Goal: Check status: Check status

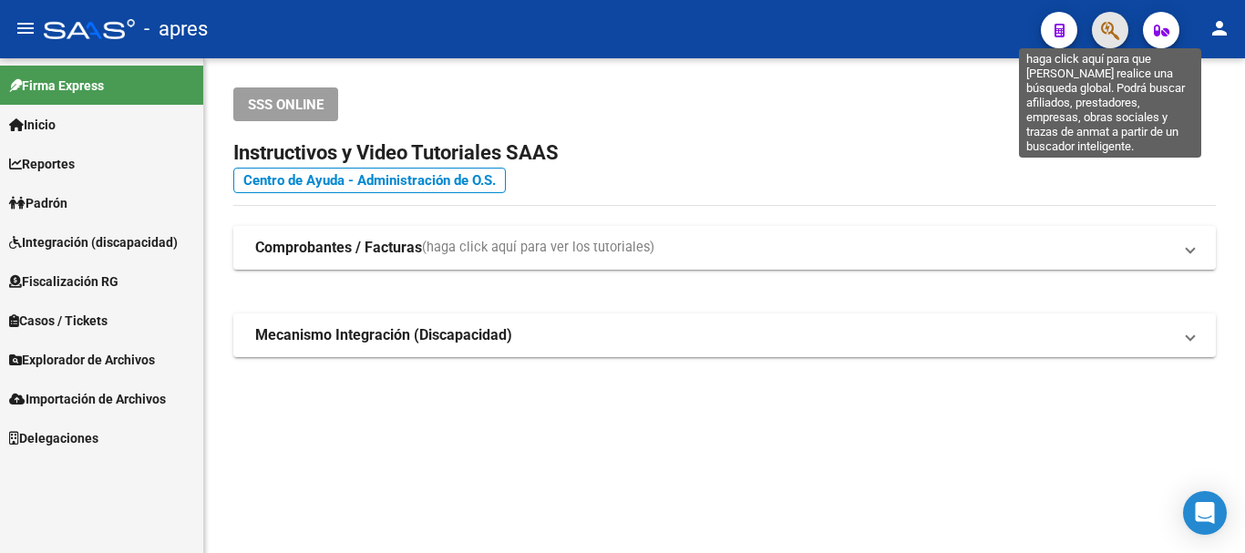
click at [1112, 38] on icon "button" at bounding box center [1110, 30] width 18 height 21
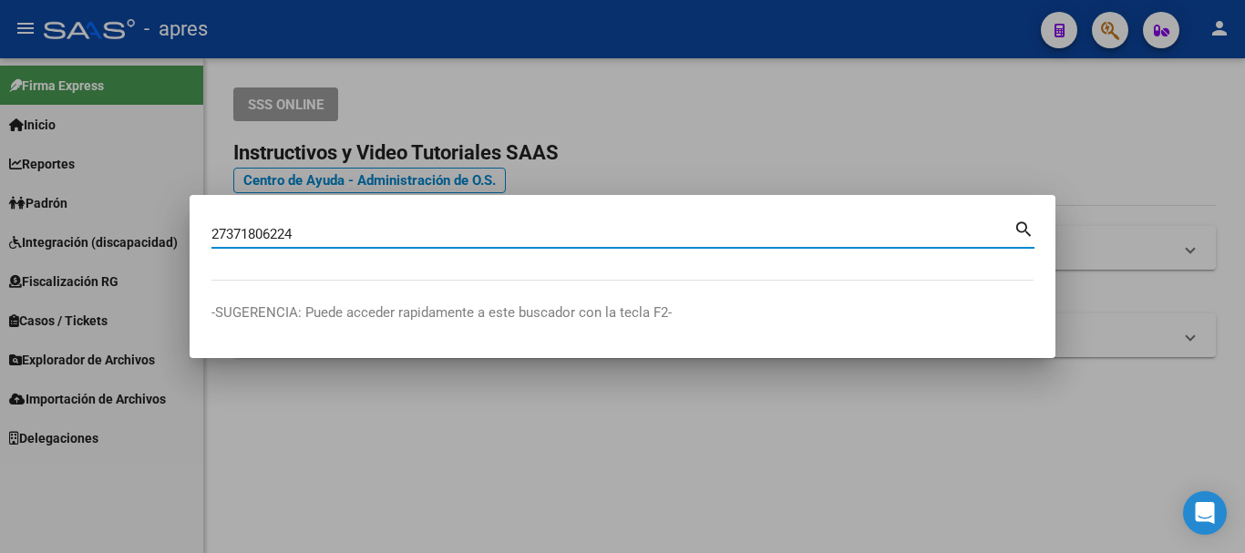
type input "27371806224"
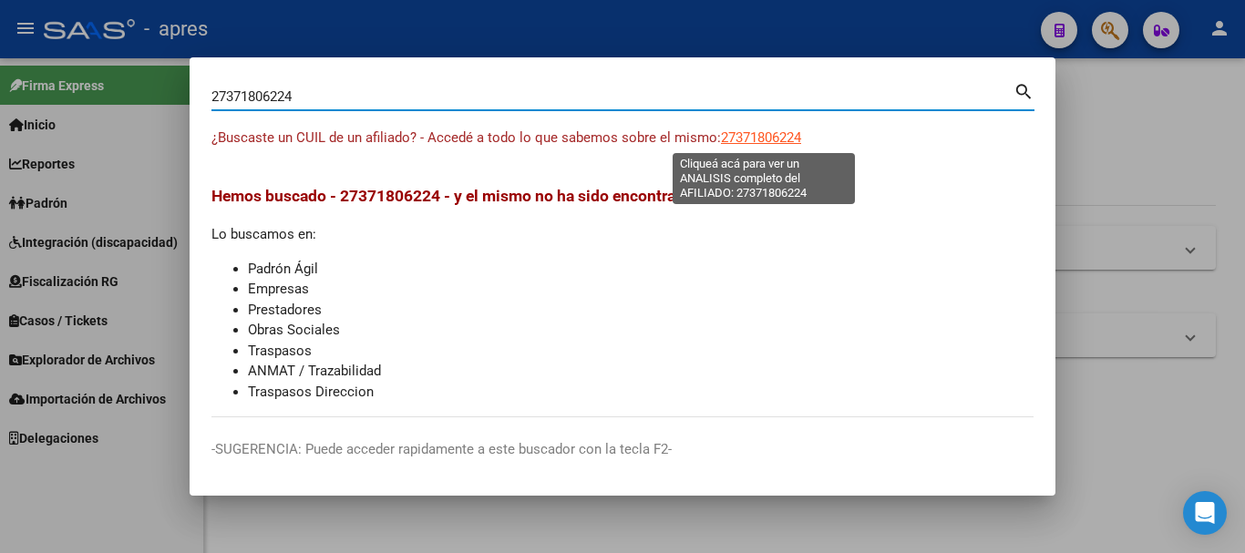
click at [789, 139] on span "27371806224" at bounding box center [761, 137] width 80 height 16
type textarea "27371806224"
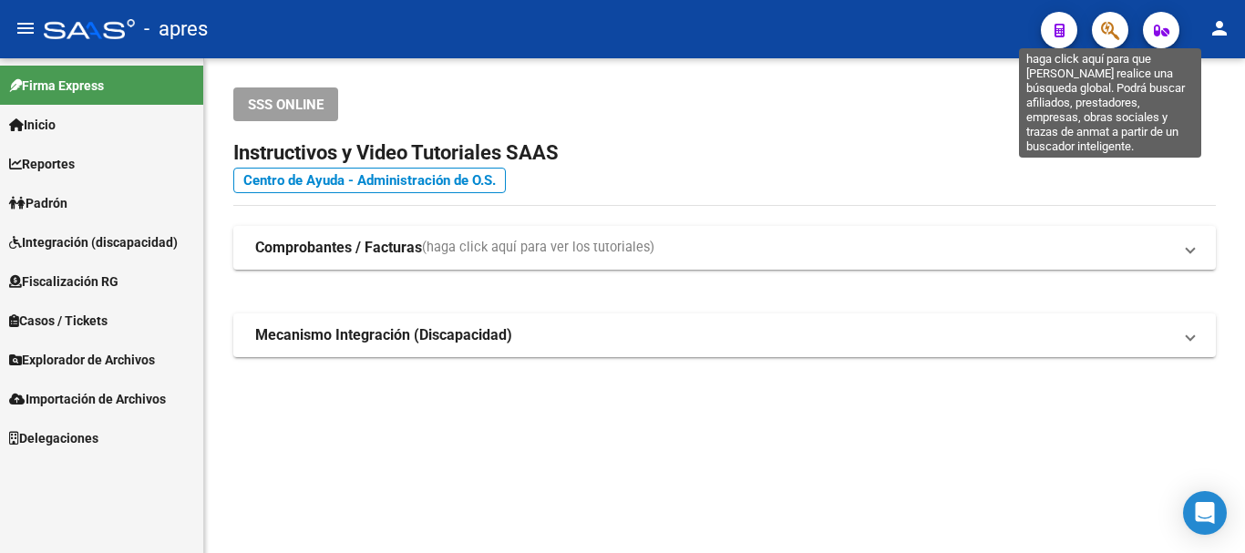
click at [1109, 32] on icon "button" at bounding box center [1110, 30] width 18 height 21
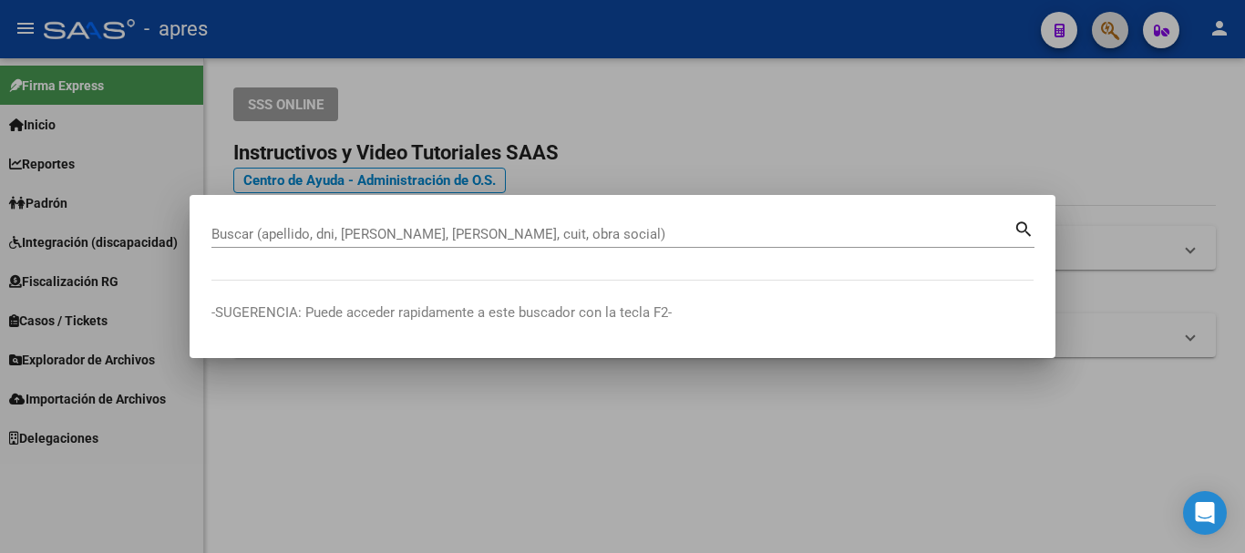
paste input "27412093122"
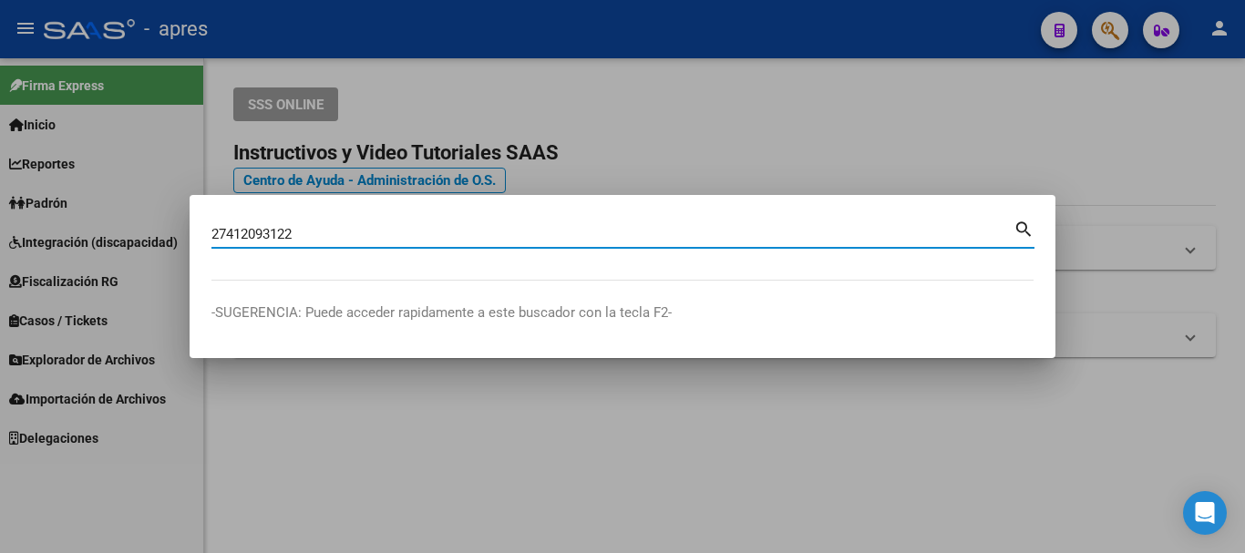
type input "27412093122"
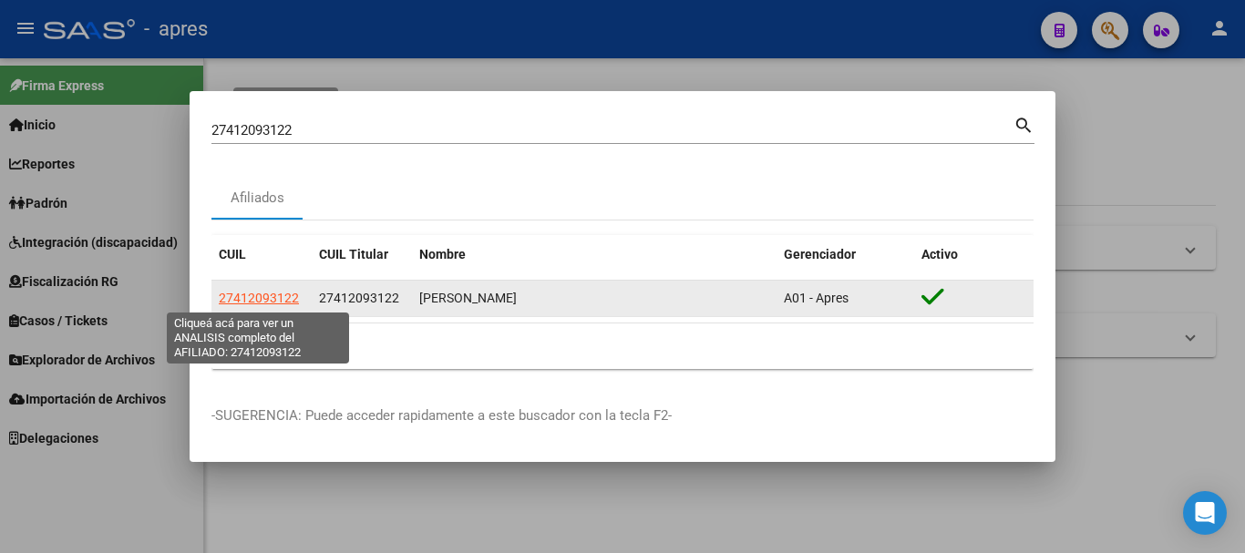
click at [259, 293] on span "27412093122" at bounding box center [259, 298] width 80 height 15
type textarea "27412093122"
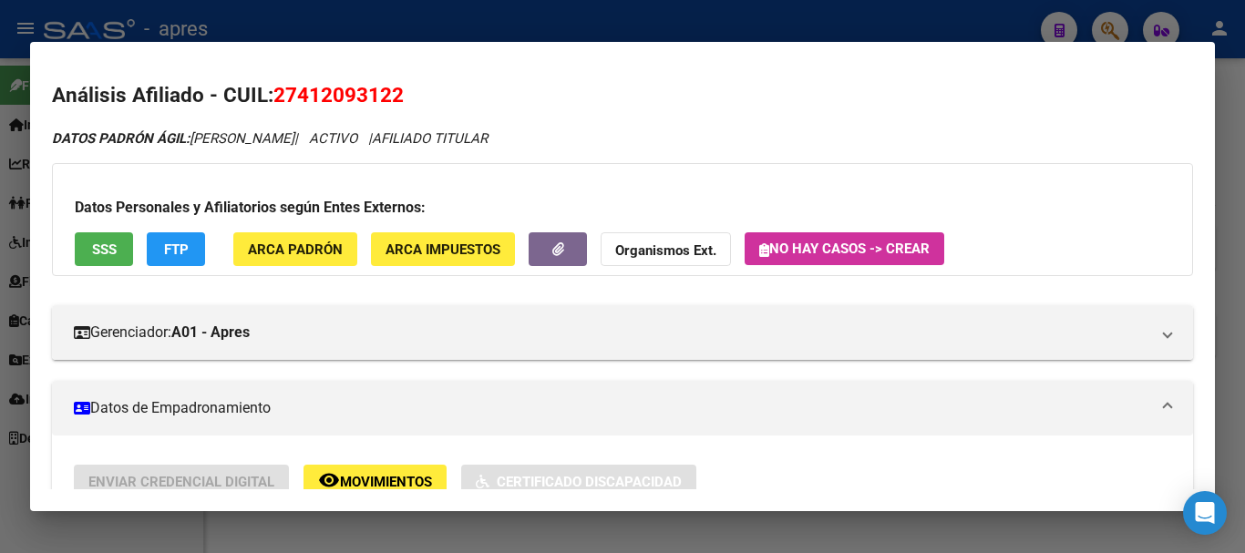
click at [98, 258] on span "SSS" at bounding box center [104, 249] width 25 height 16
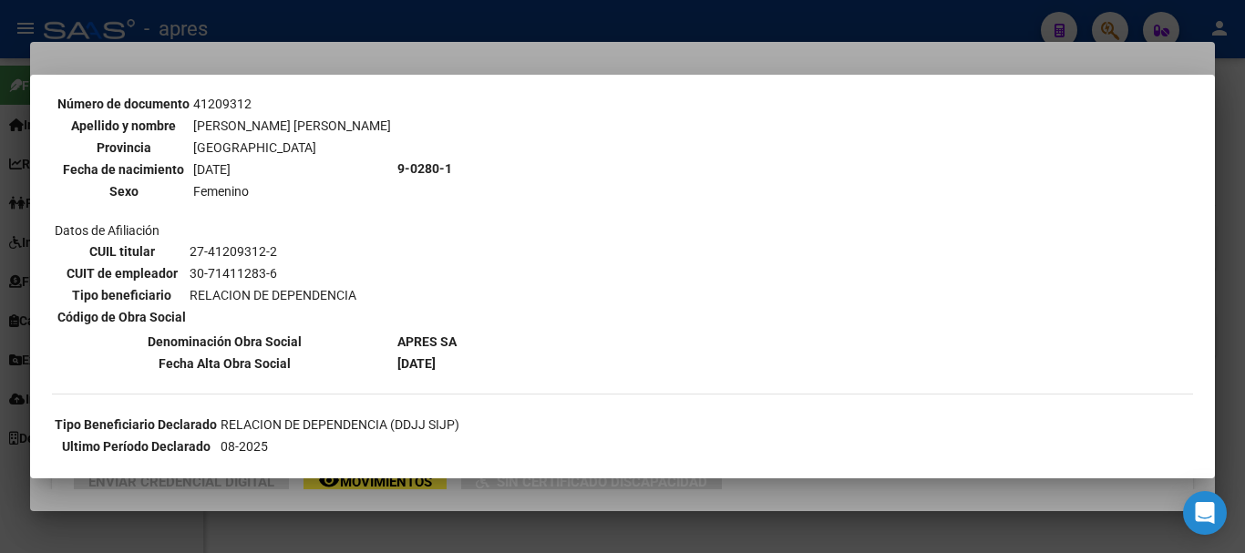
scroll to position [273, 0]
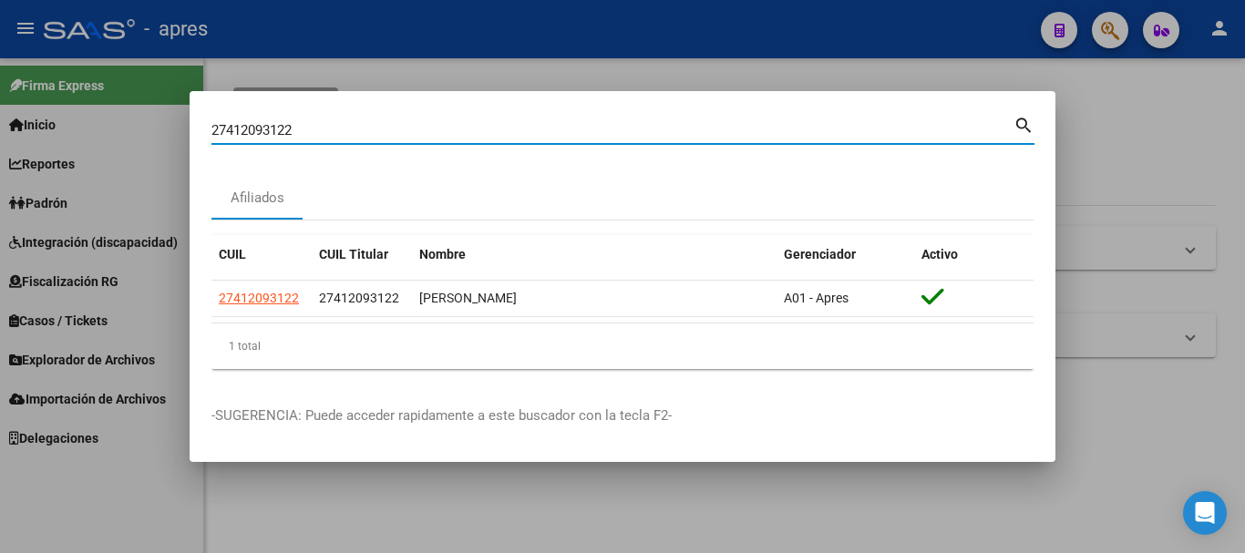
drag, startPoint x: 341, startPoint y: 131, endPoint x: 71, endPoint y: 118, distance: 270.0
click at [71, 118] on div "27412093122 Buscar (apellido, dni, cuil, nro traspaso, cuit, obra social) searc…" at bounding box center [622, 276] width 1245 height 553
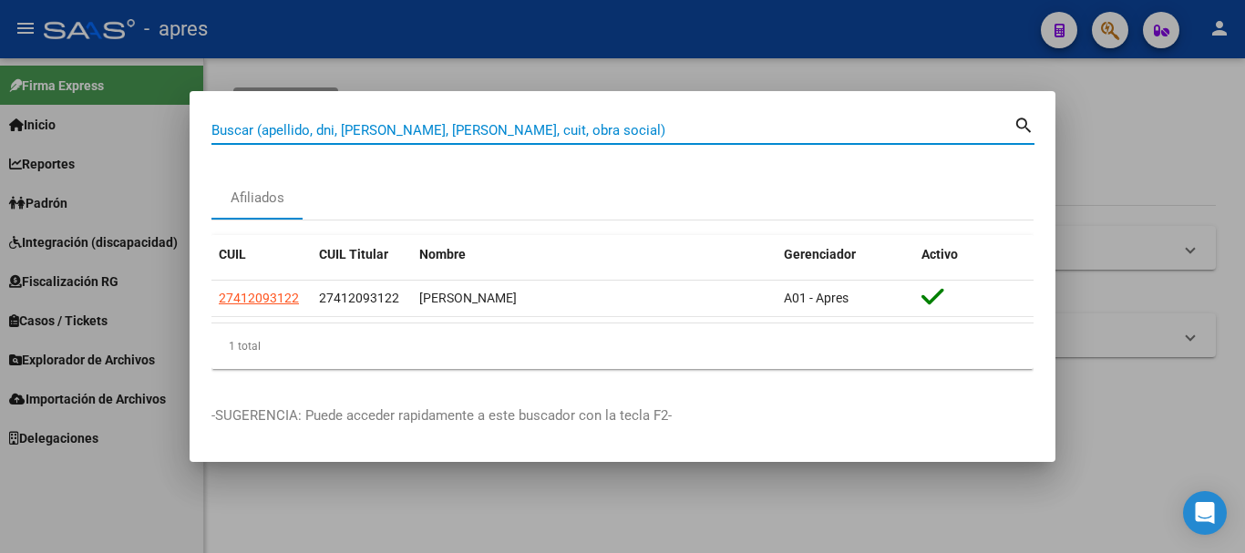
paste input "27430958963"
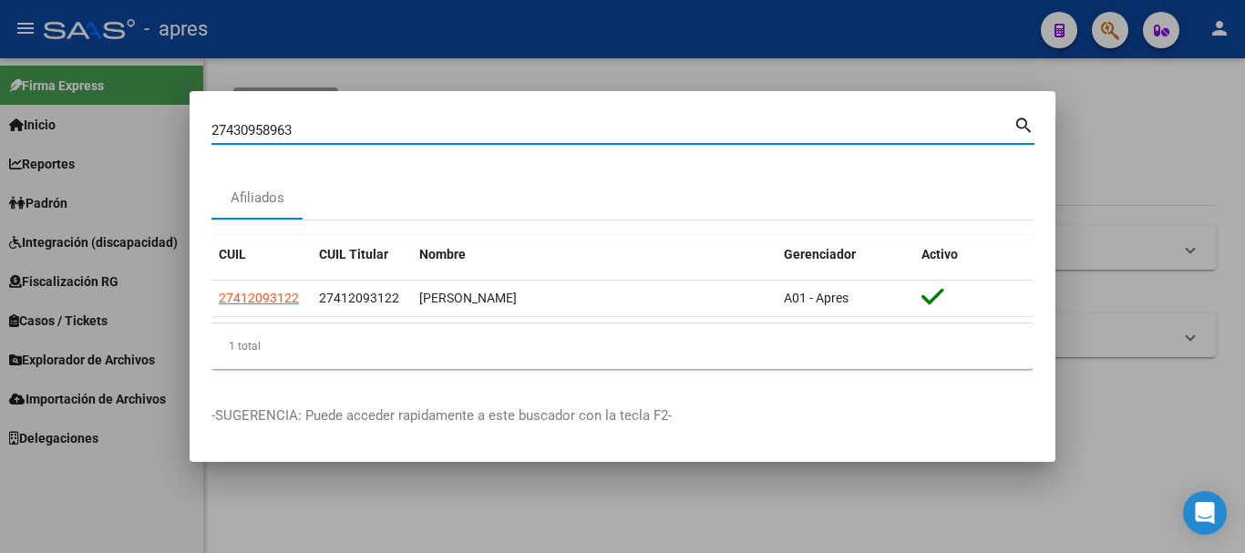
type input "27430958963"
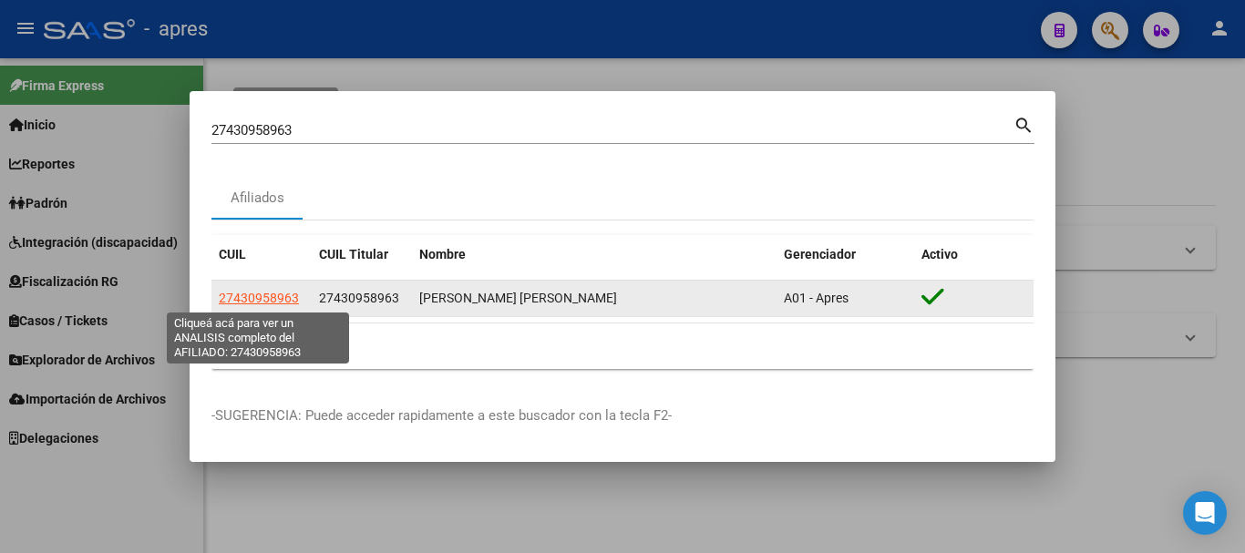
click at [268, 294] on span "27430958963" at bounding box center [259, 298] width 80 height 15
type textarea "27430958963"
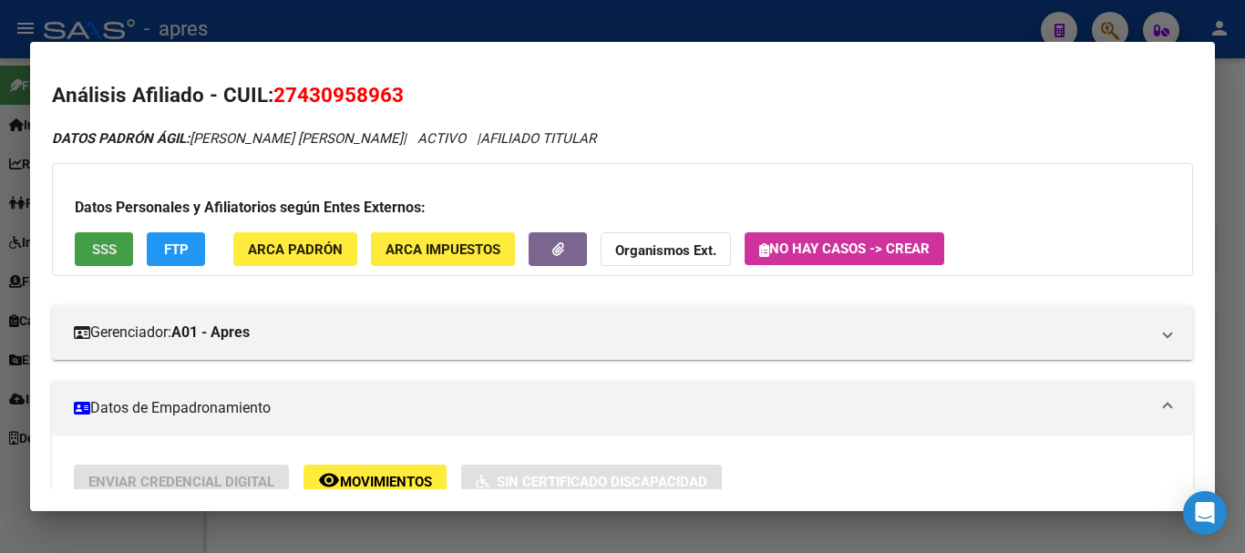
click at [93, 252] on span "SSS" at bounding box center [104, 249] width 25 height 16
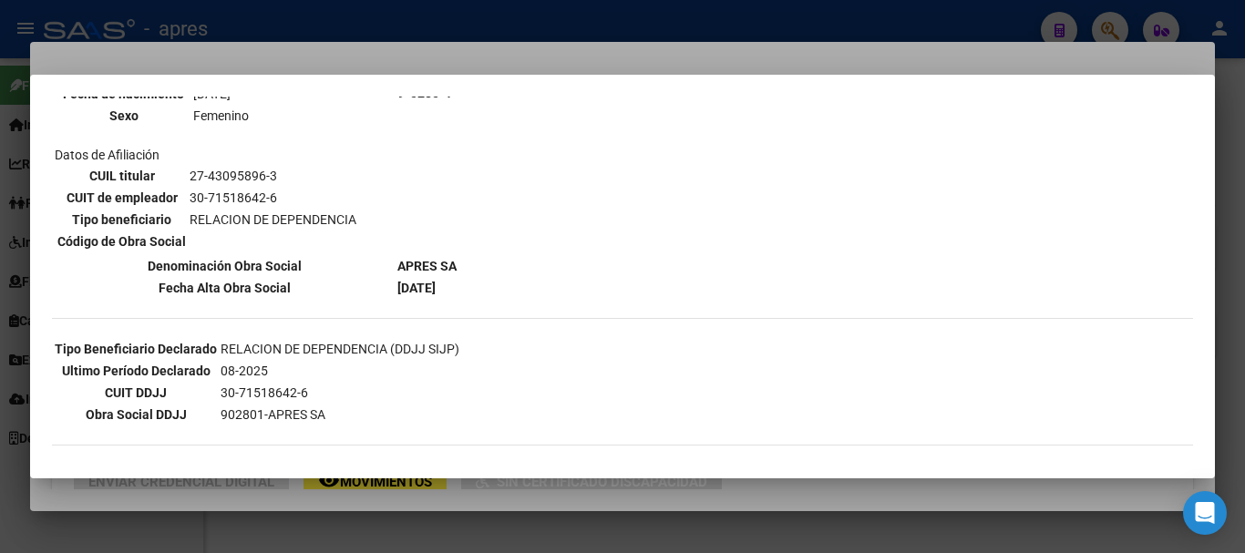
scroll to position [257, 0]
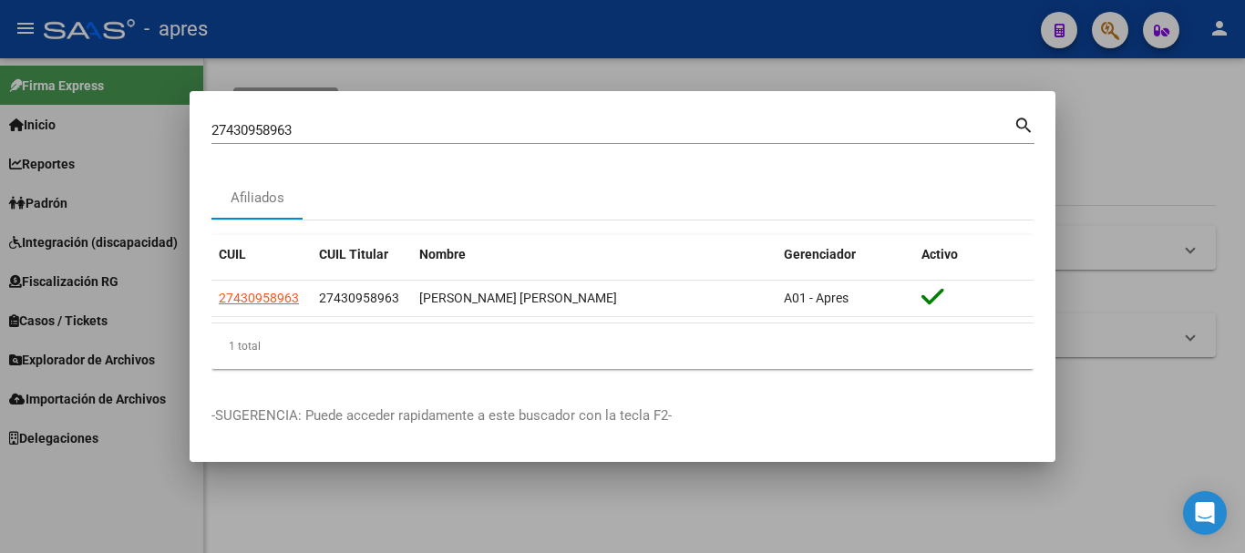
drag, startPoint x: 498, startPoint y: 139, endPoint x: 399, endPoint y: 135, distance: 98.5
click at [402, 137] on div "27430958963 Buscar (apellido, dni, cuil, [PERSON_NAME], cuit, obra social)" at bounding box center [612, 130] width 802 height 27
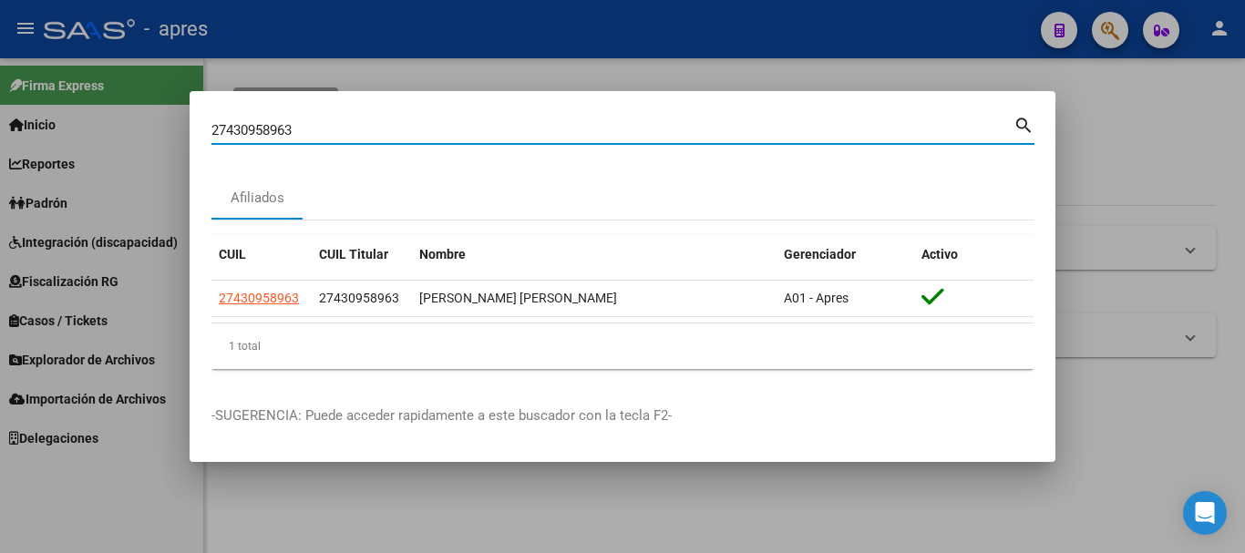
drag, startPoint x: 297, startPoint y: 139, endPoint x: 63, endPoint y: 165, distance: 235.6
click at [65, 165] on div "27430958963 Buscar (apellido, dni, cuil, nro traspaso, cuit, obra social) searc…" at bounding box center [622, 276] width 1245 height 553
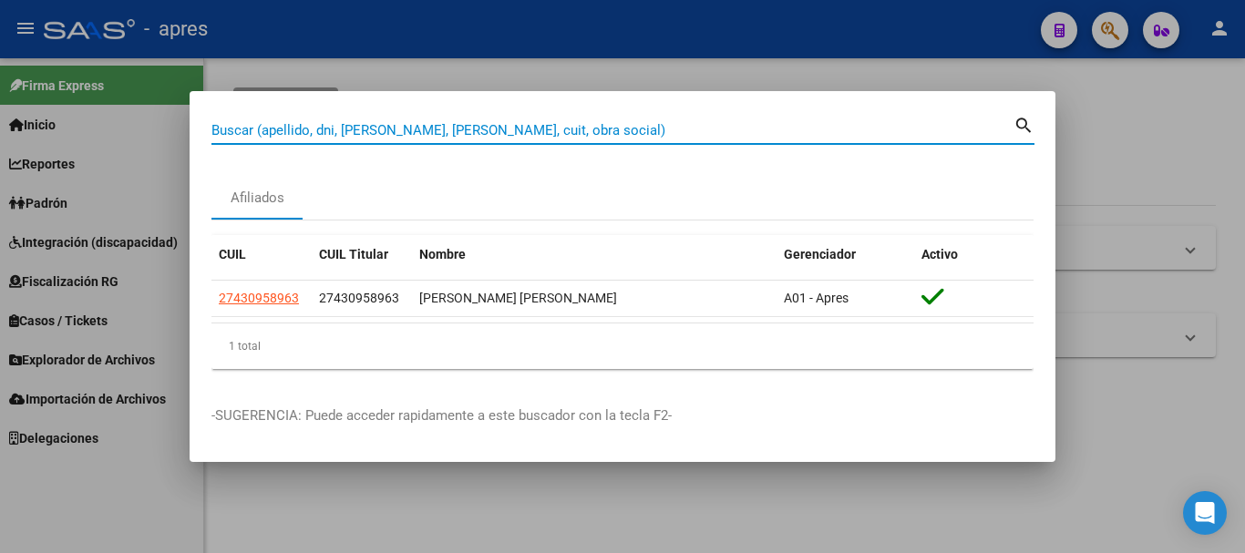
paste input "27943047664"
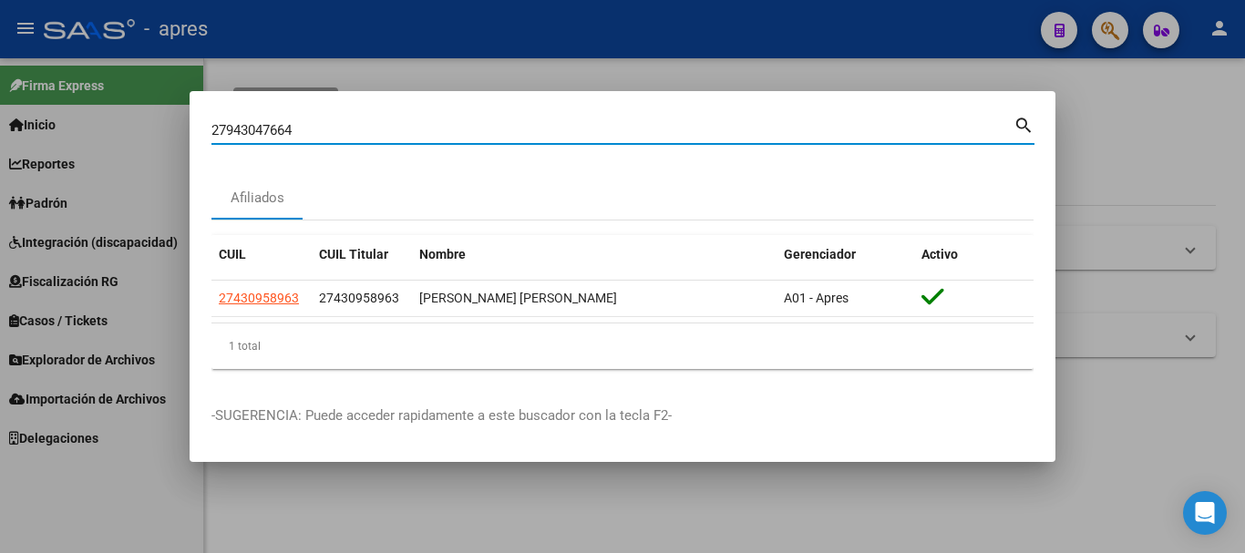
type input "27943047664"
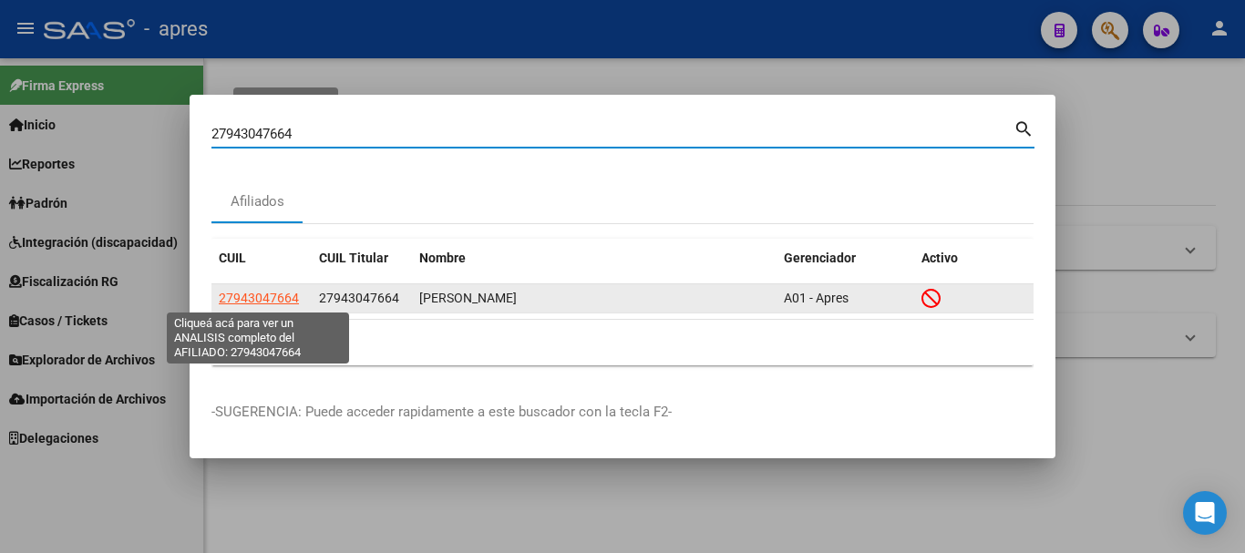
click at [270, 291] on span "27943047664" at bounding box center [259, 298] width 80 height 15
type textarea "27943047664"
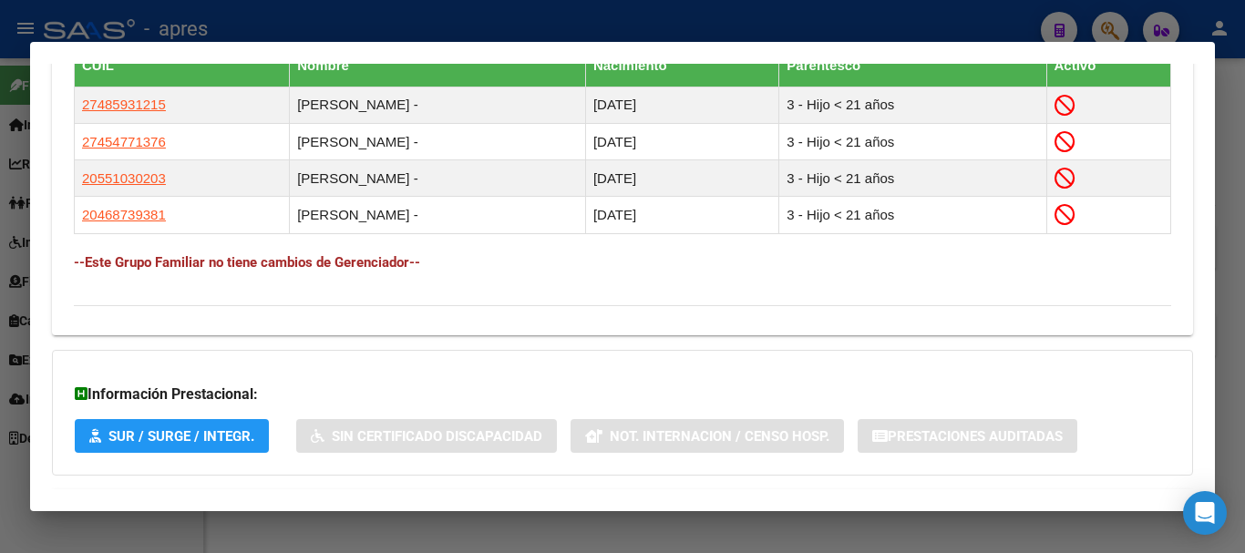
scroll to position [1165, 0]
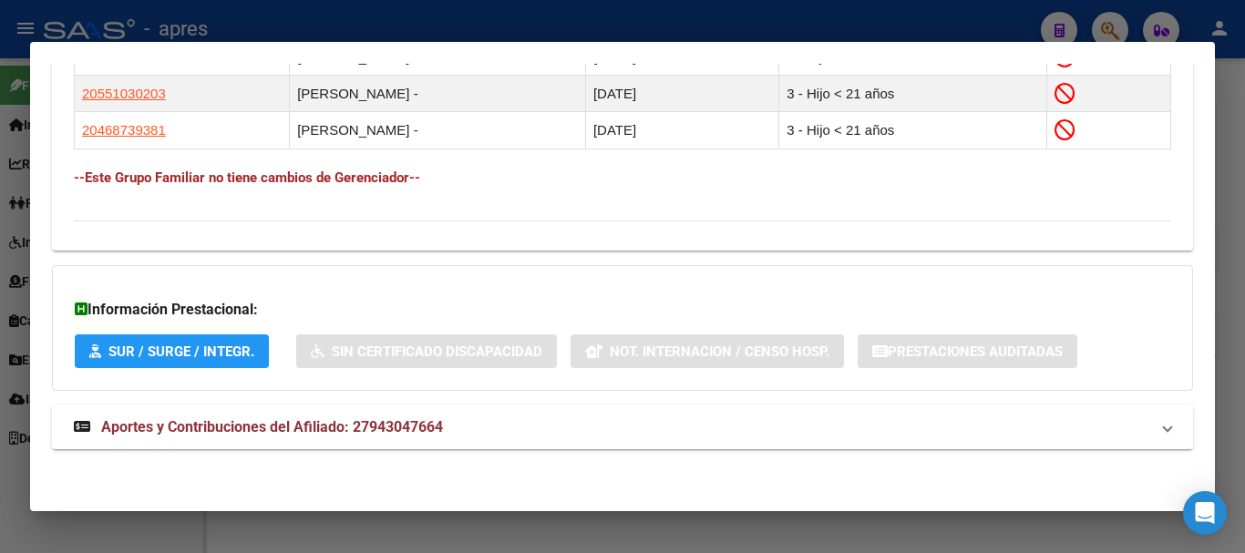
click at [367, 431] on span "Aportes y Contribuciones del Afiliado: 27943047664" at bounding box center [272, 426] width 342 height 17
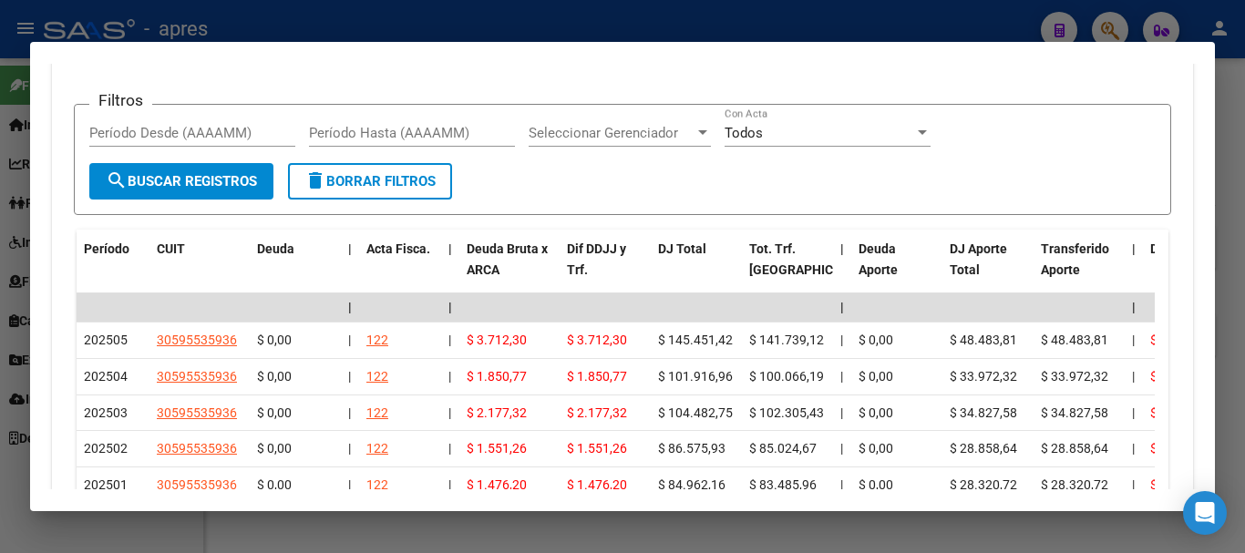
scroll to position [1880, 0]
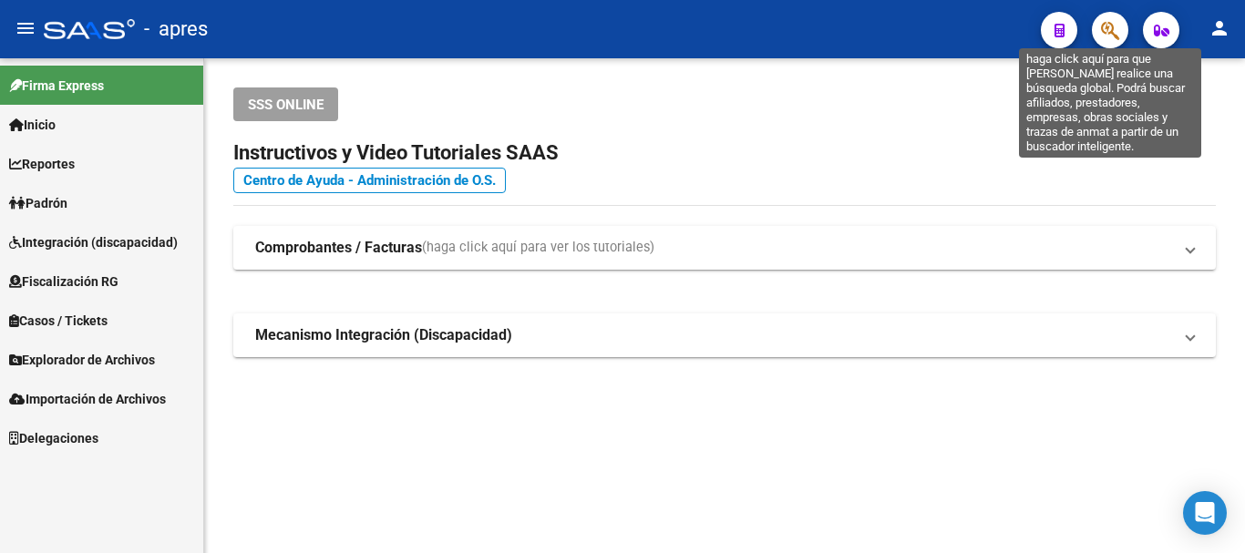
click at [1110, 28] on icon "button" at bounding box center [1110, 30] width 18 height 21
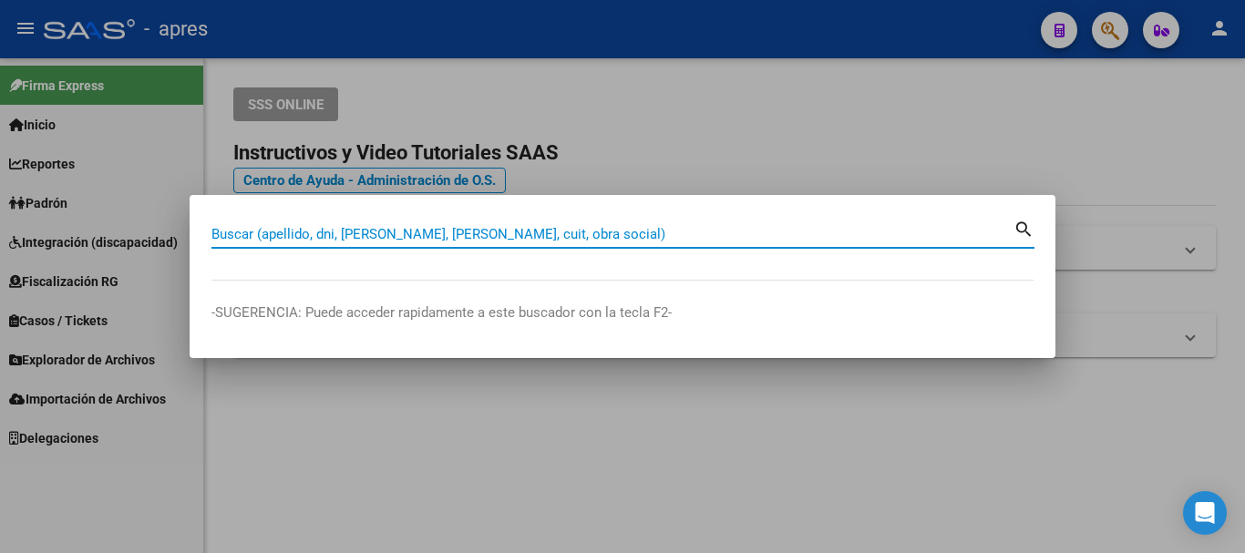
paste input "20385370521"
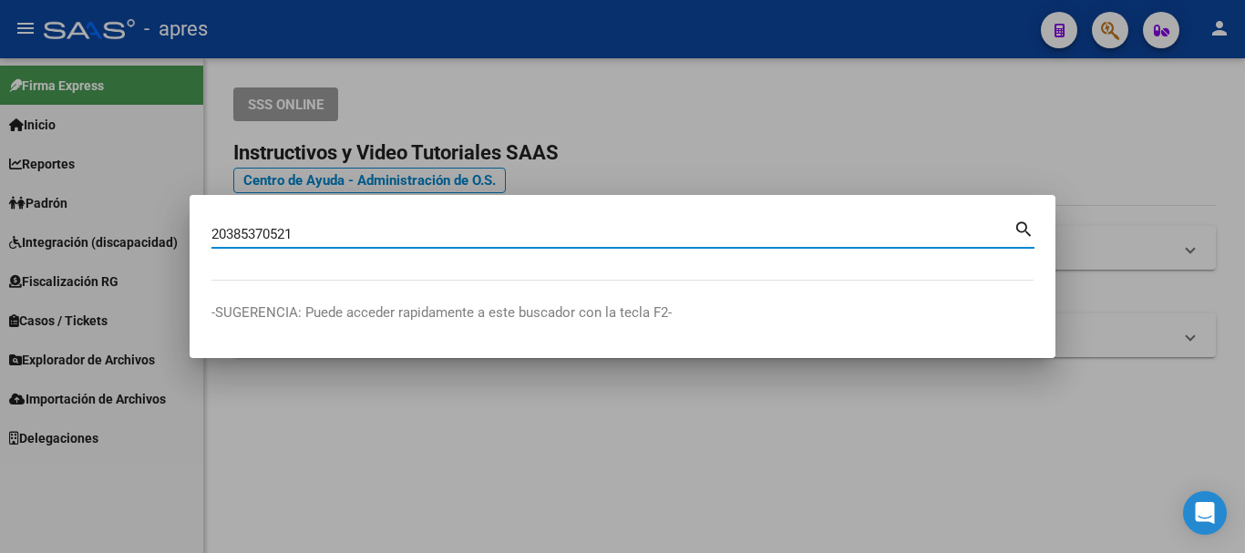
type input "20385370521"
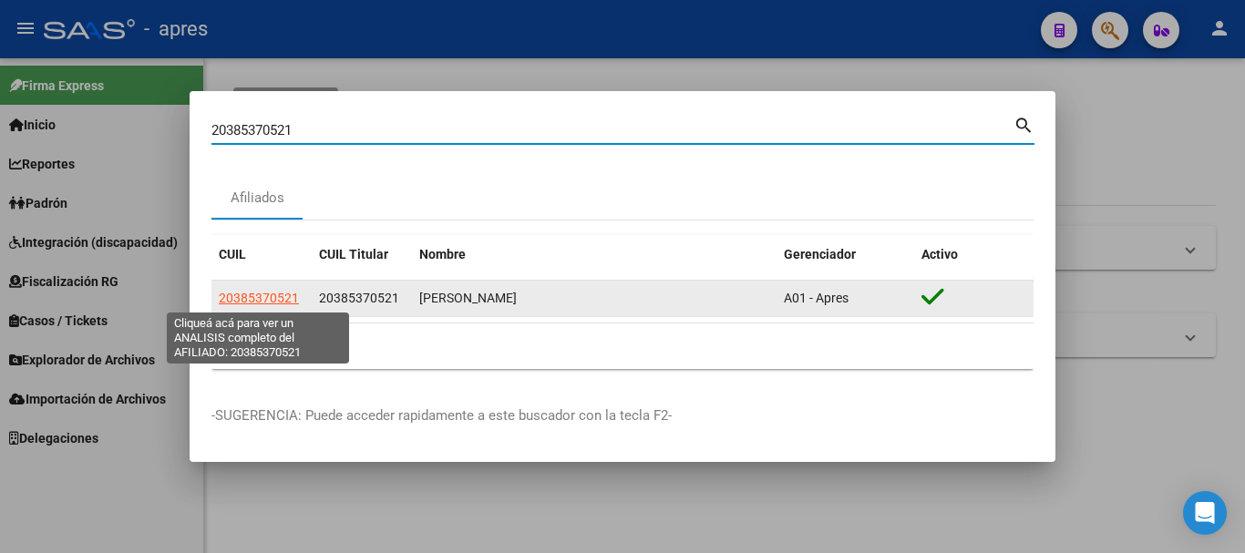
click at [270, 299] on span "20385370521" at bounding box center [259, 298] width 80 height 15
type textarea "20385370521"
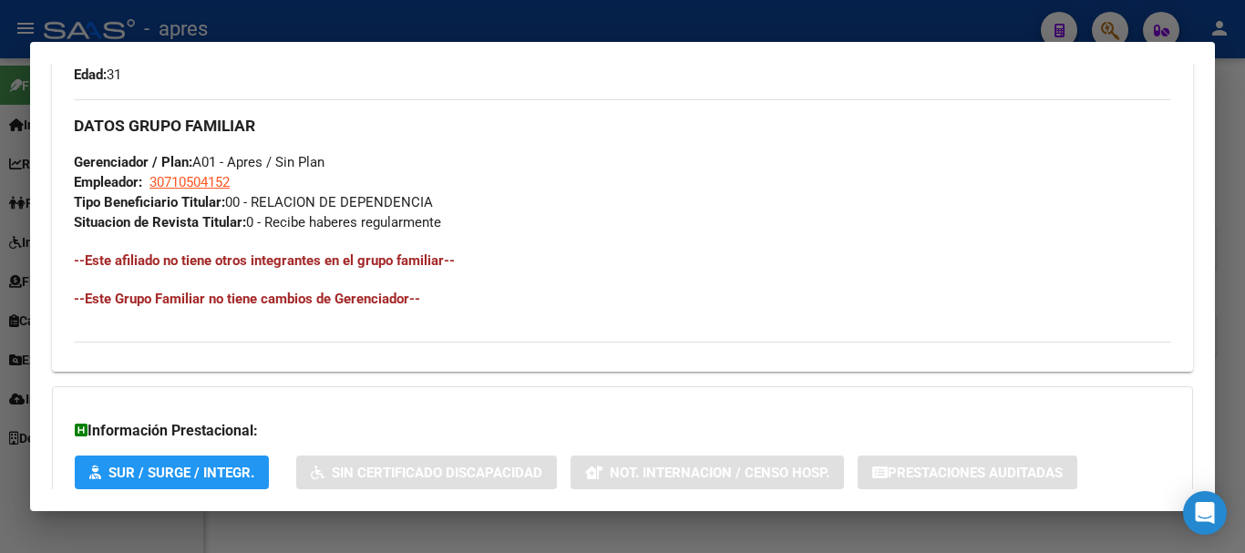
scroll to position [958, 0]
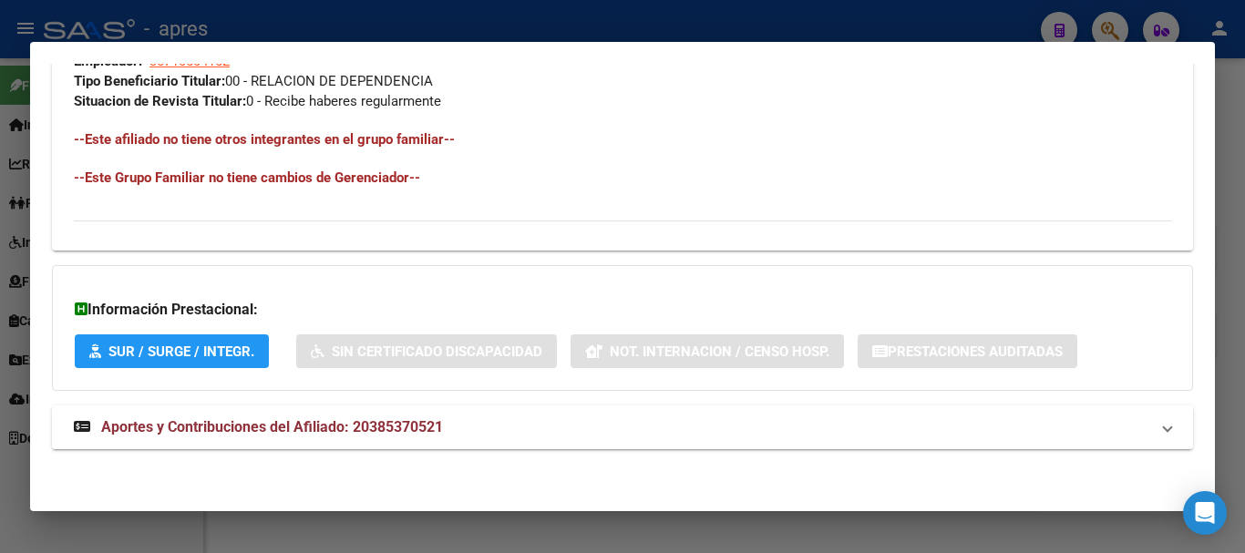
click at [229, 421] on span "Aportes y Contribuciones del Afiliado: 20385370521" at bounding box center [272, 426] width 342 height 17
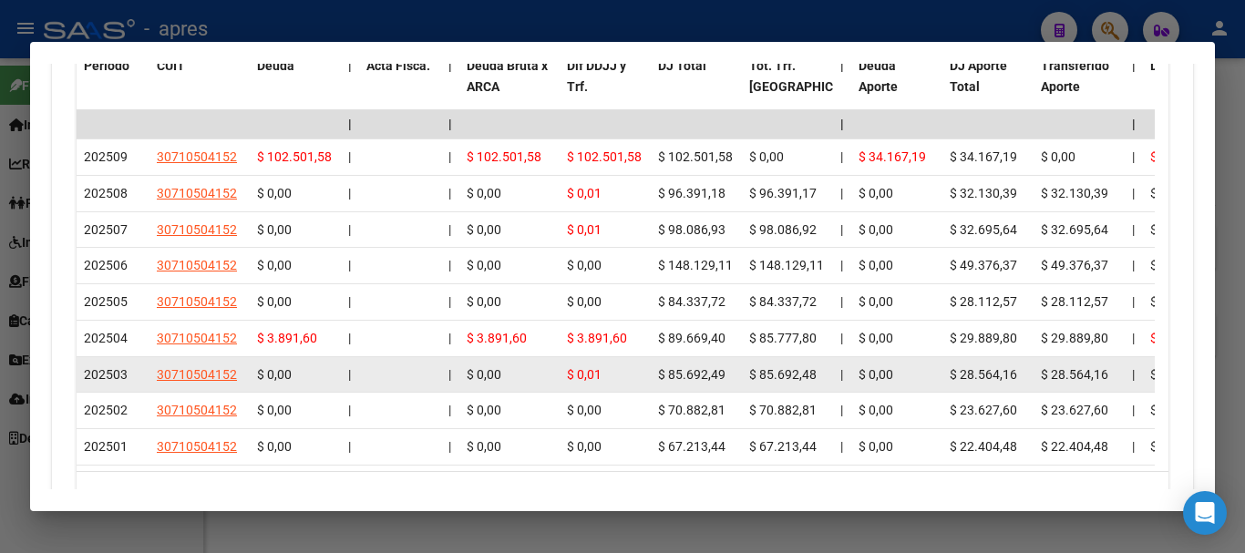
scroll to position [1689, 0]
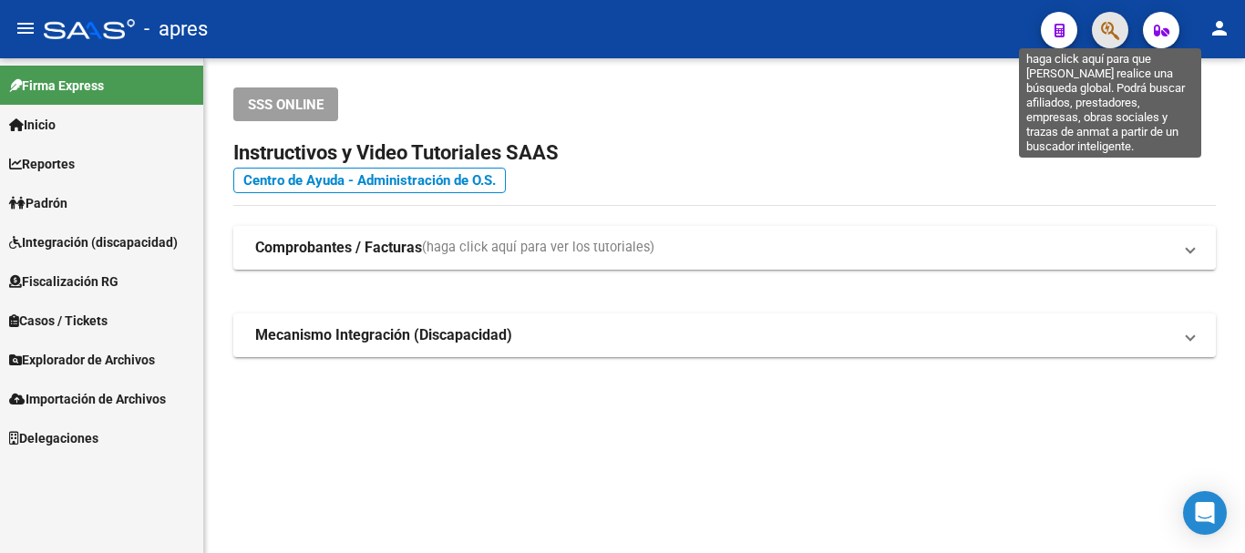
click at [1114, 28] on icon "button" at bounding box center [1110, 30] width 18 height 21
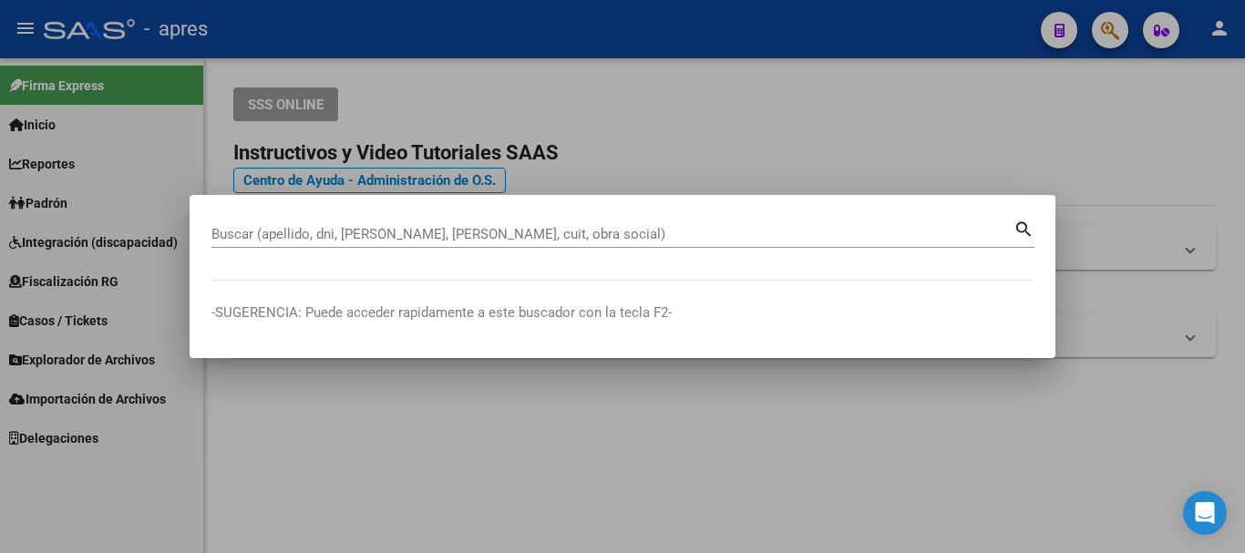
paste input "20367485087"
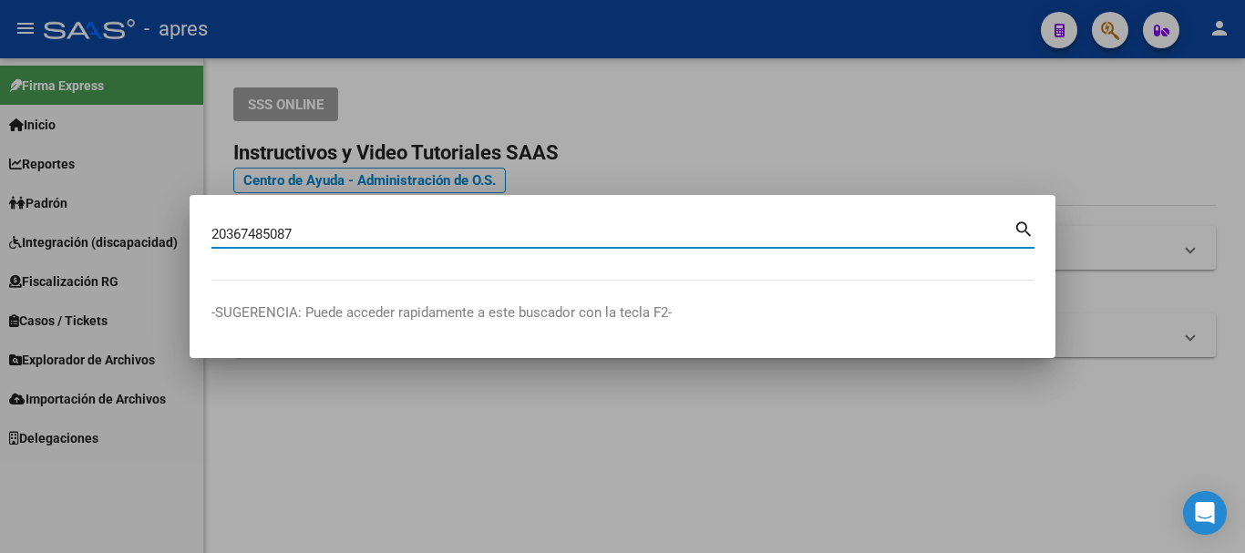
type input "20367485087"
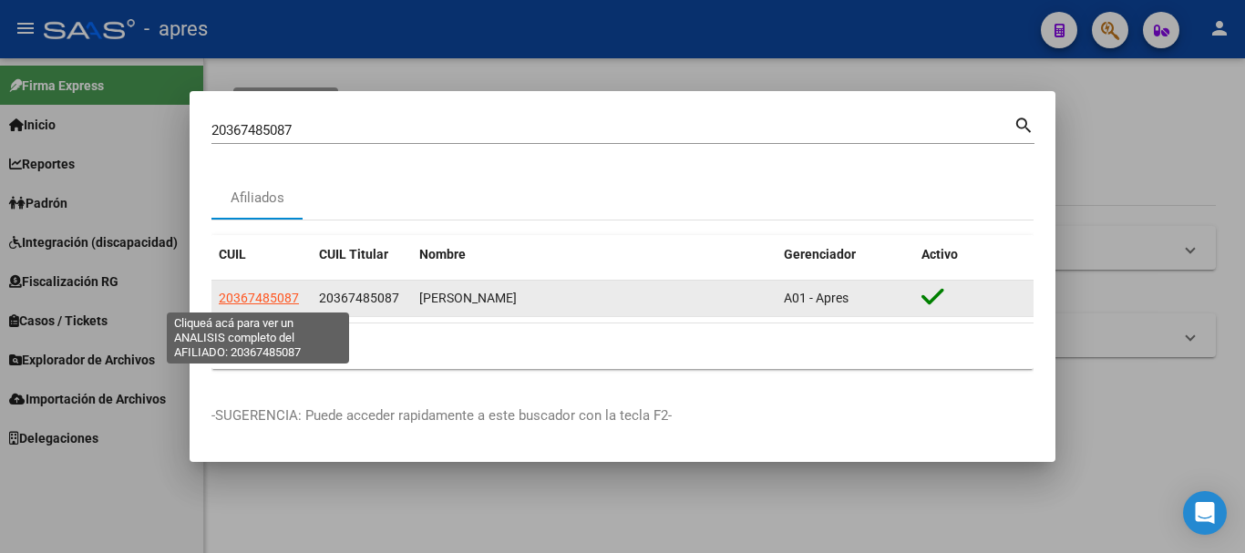
click at [273, 303] on span "20367485087" at bounding box center [259, 298] width 80 height 15
type textarea "20367485087"
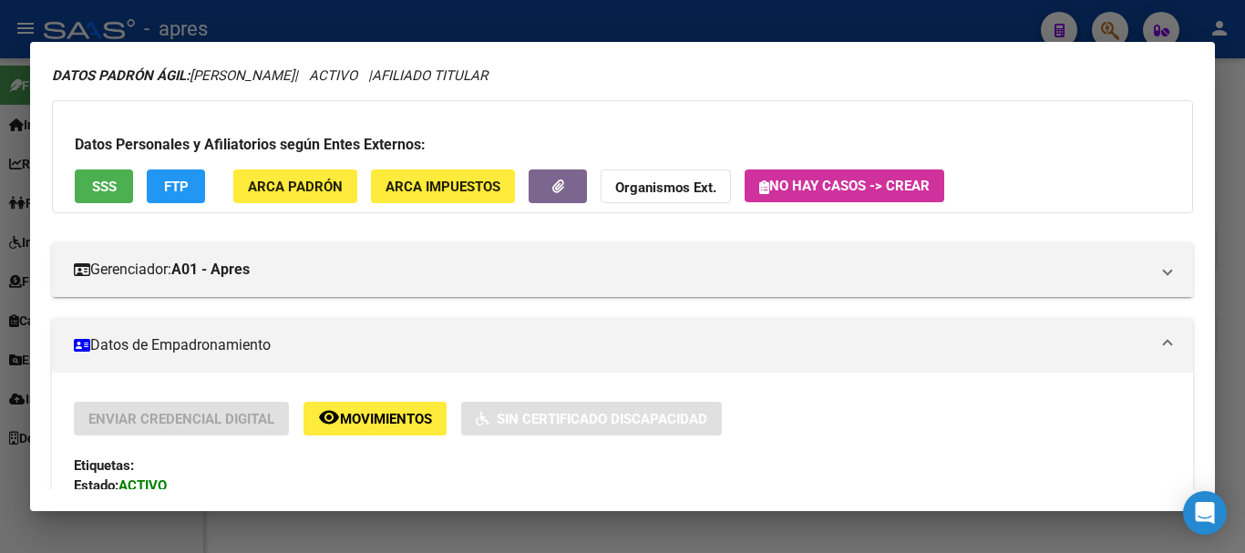
scroll to position [91, 0]
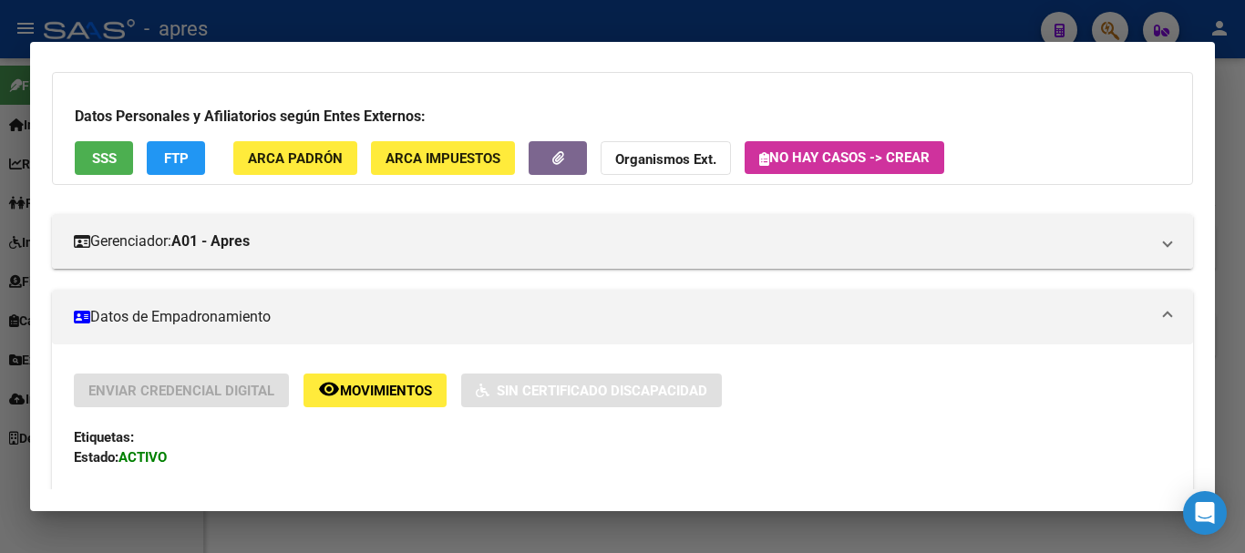
click at [127, 161] on button "SSS" at bounding box center [104, 158] width 58 height 34
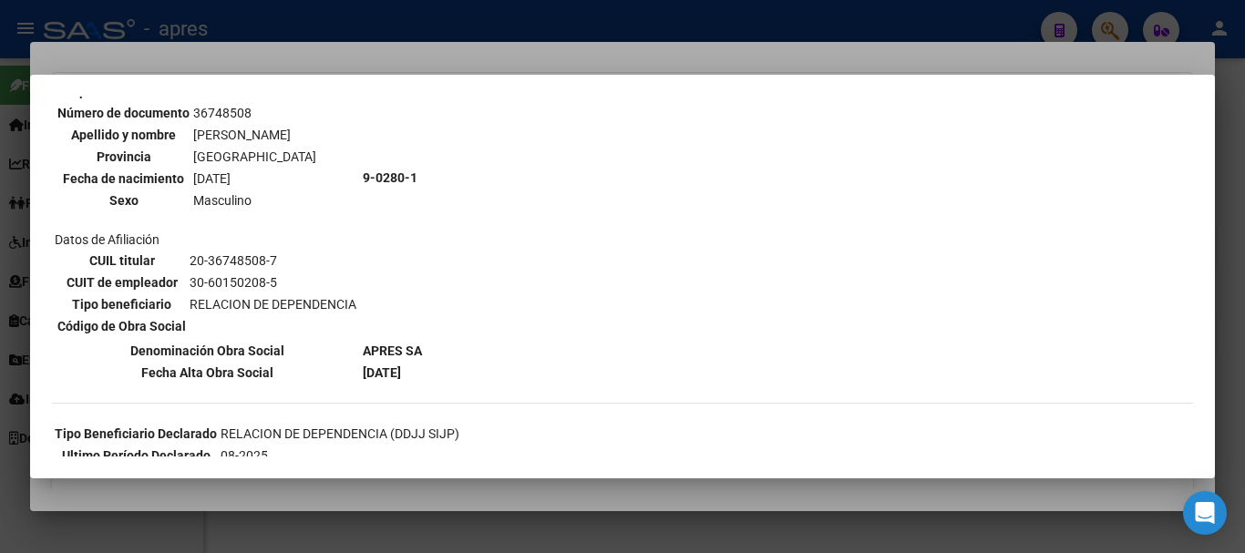
scroll to position [182, 0]
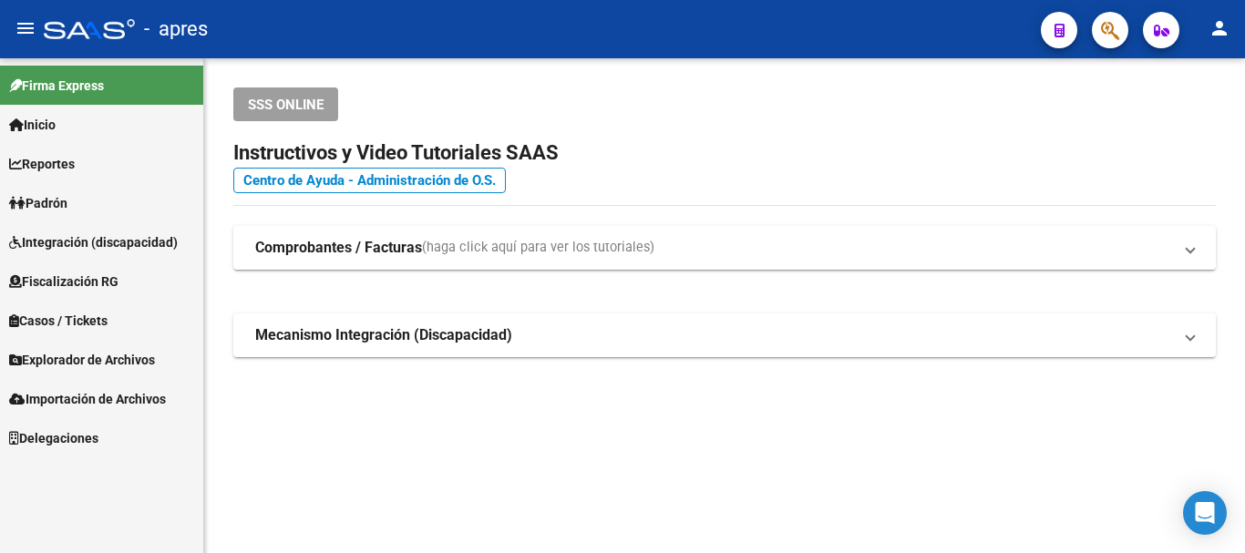
click at [1096, 23] on button "button" at bounding box center [1110, 30] width 36 height 36
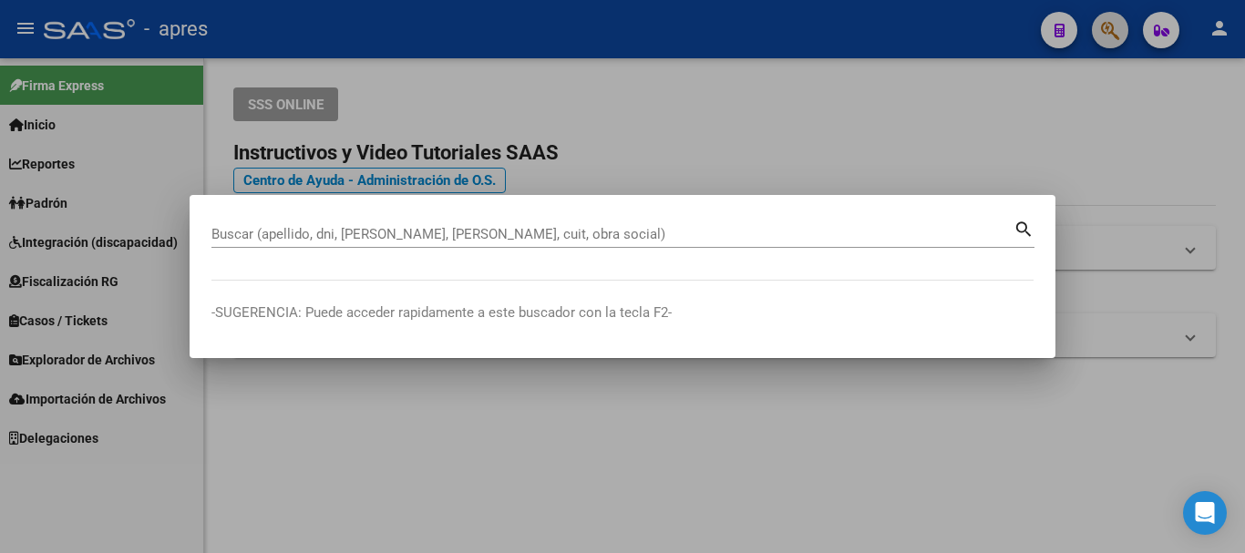
paste input "20410647819"
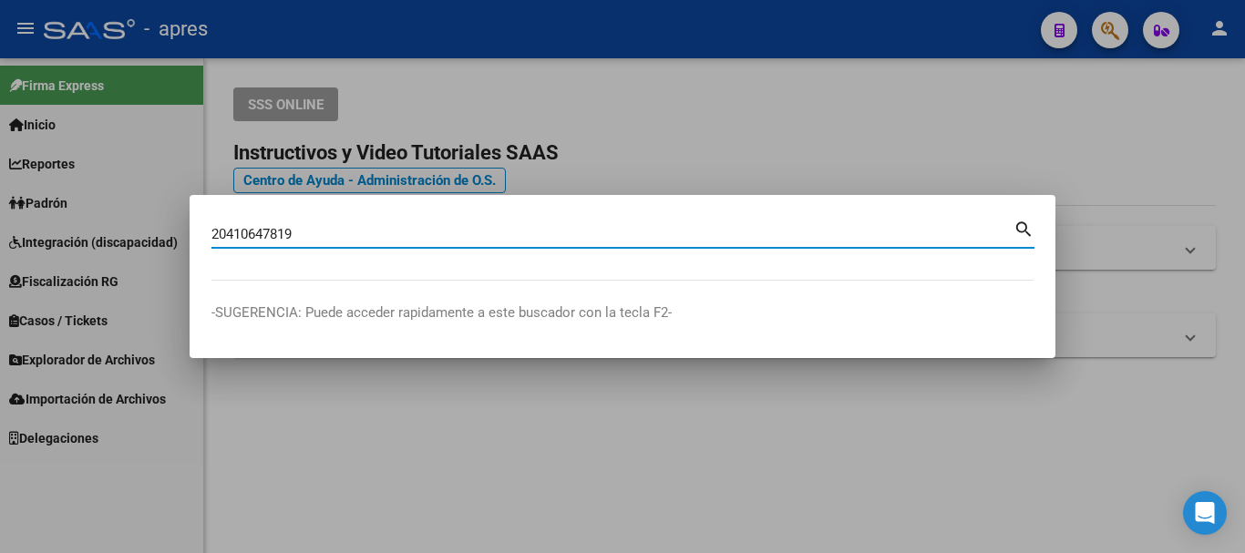
type input "20410647819"
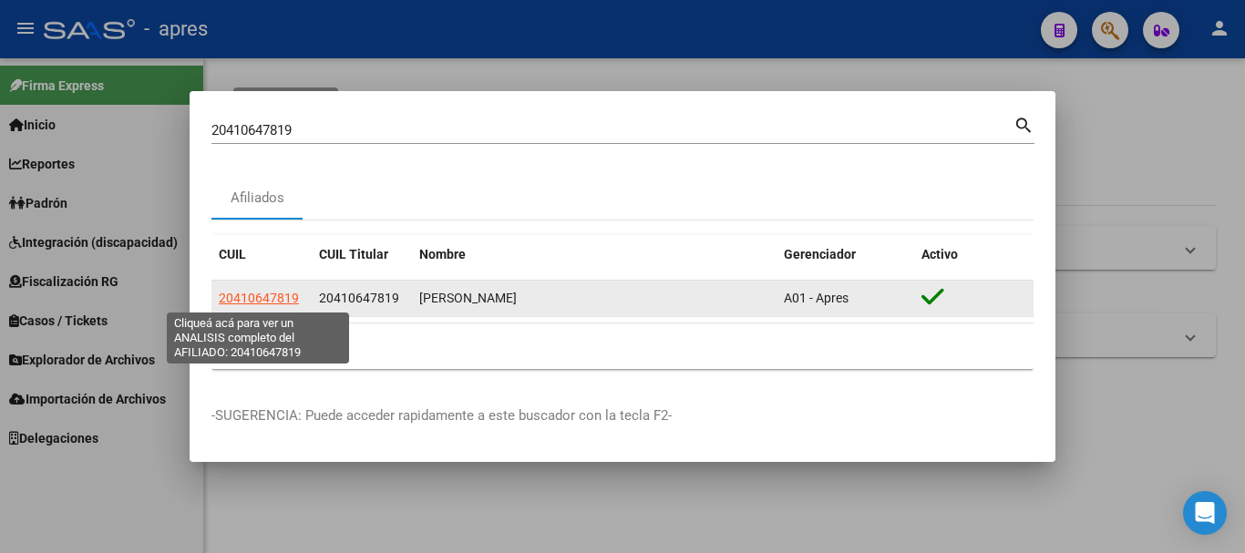
click at [282, 291] on span "20410647819" at bounding box center [259, 298] width 80 height 15
type textarea "20410647819"
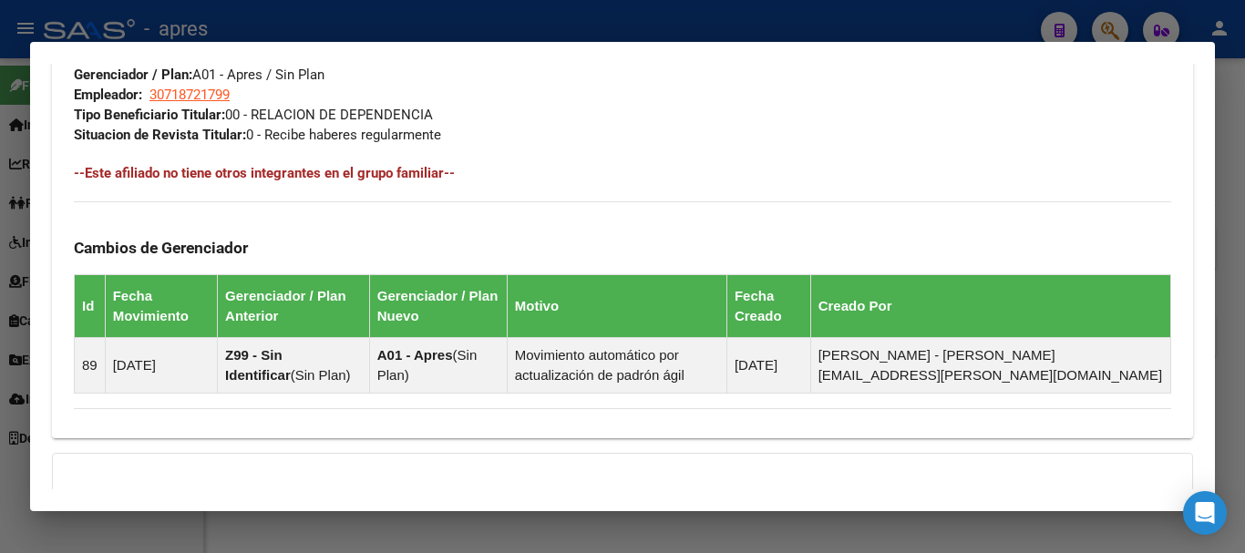
scroll to position [1112, 0]
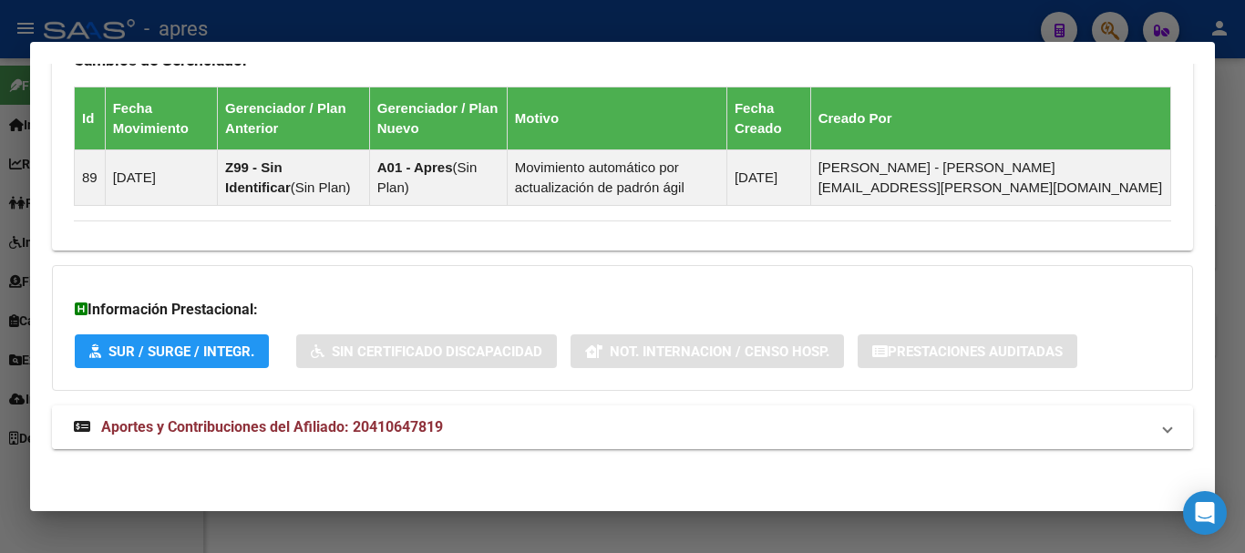
click at [818, 419] on mat-panel-title "Aportes y Contribuciones del Afiliado: 20410647819" at bounding box center [611, 427] width 1075 height 22
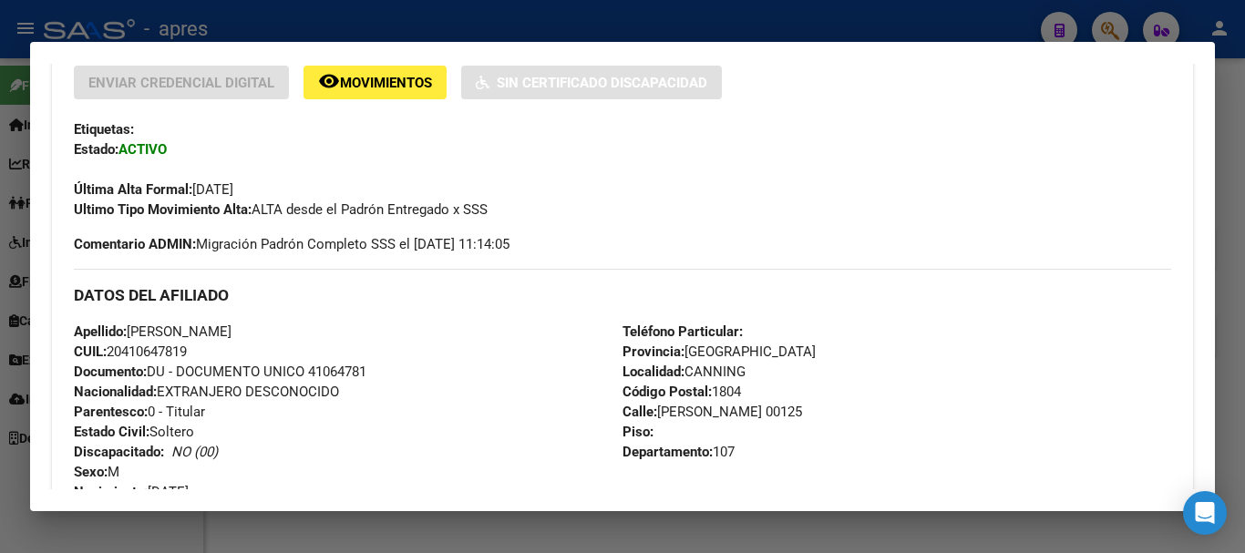
scroll to position [0, 0]
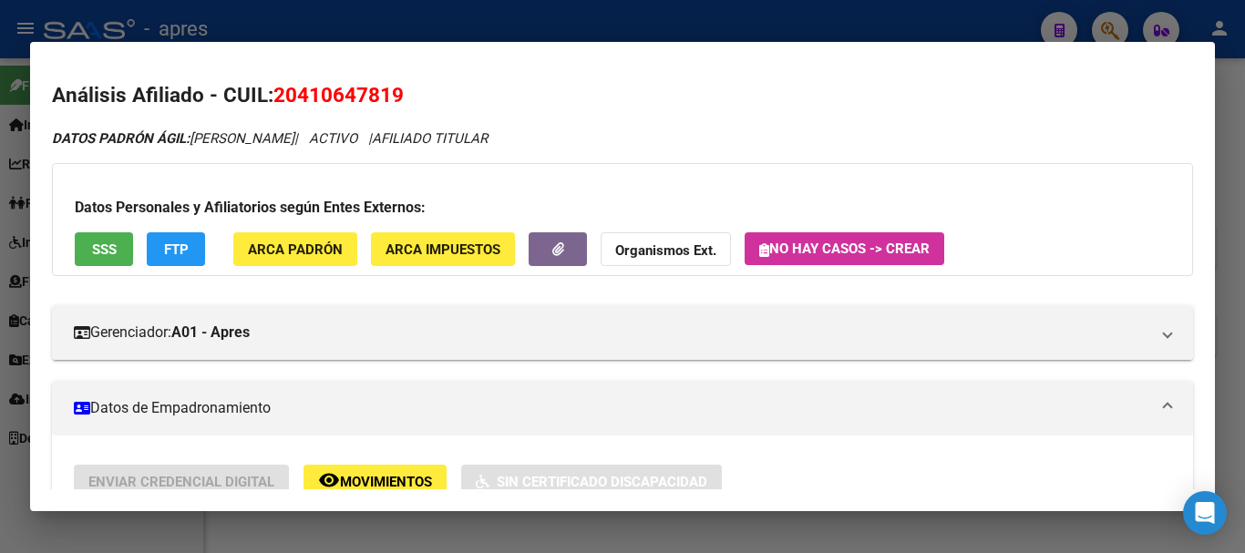
click at [80, 244] on button "SSS" at bounding box center [104, 249] width 58 height 34
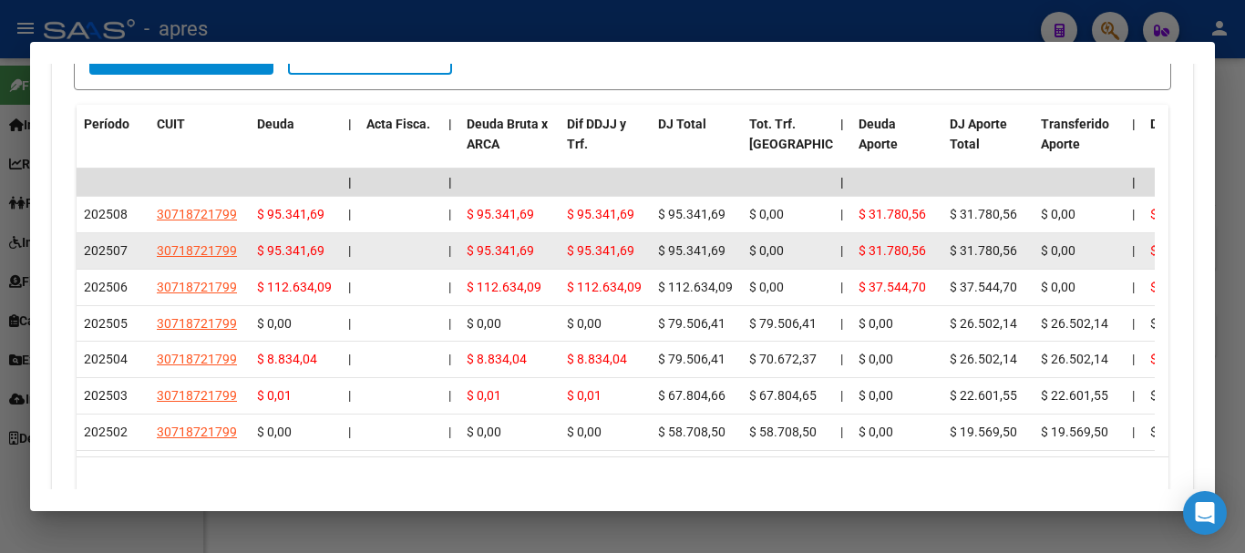
scroll to position [1823, 0]
